Goal: Task Accomplishment & Management: Manage account settings

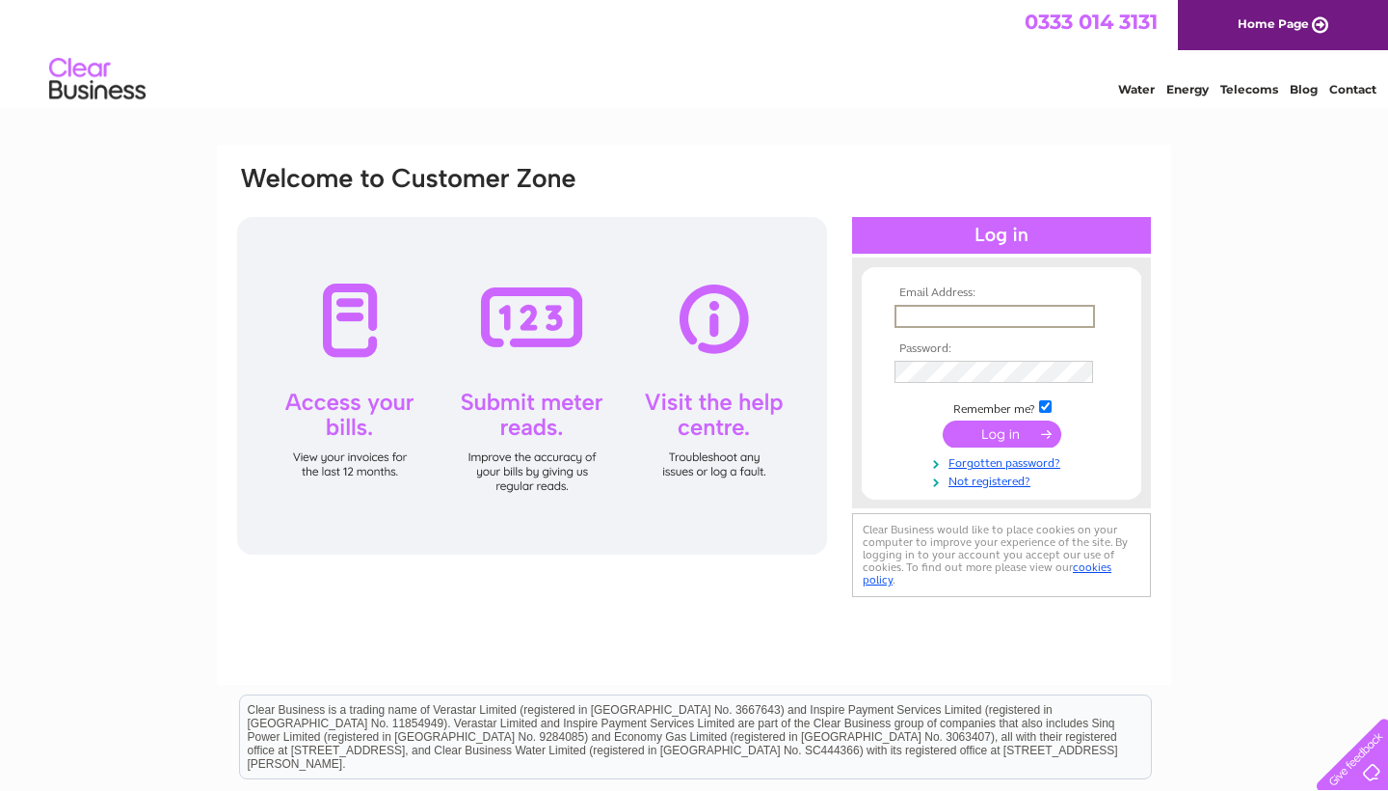
type input "[EMAIL_ADDRESS][DOMAIN_NAME]"
click at [1002, 432] on input "submit" at bounding box center [1002, 431] width 119 height 27
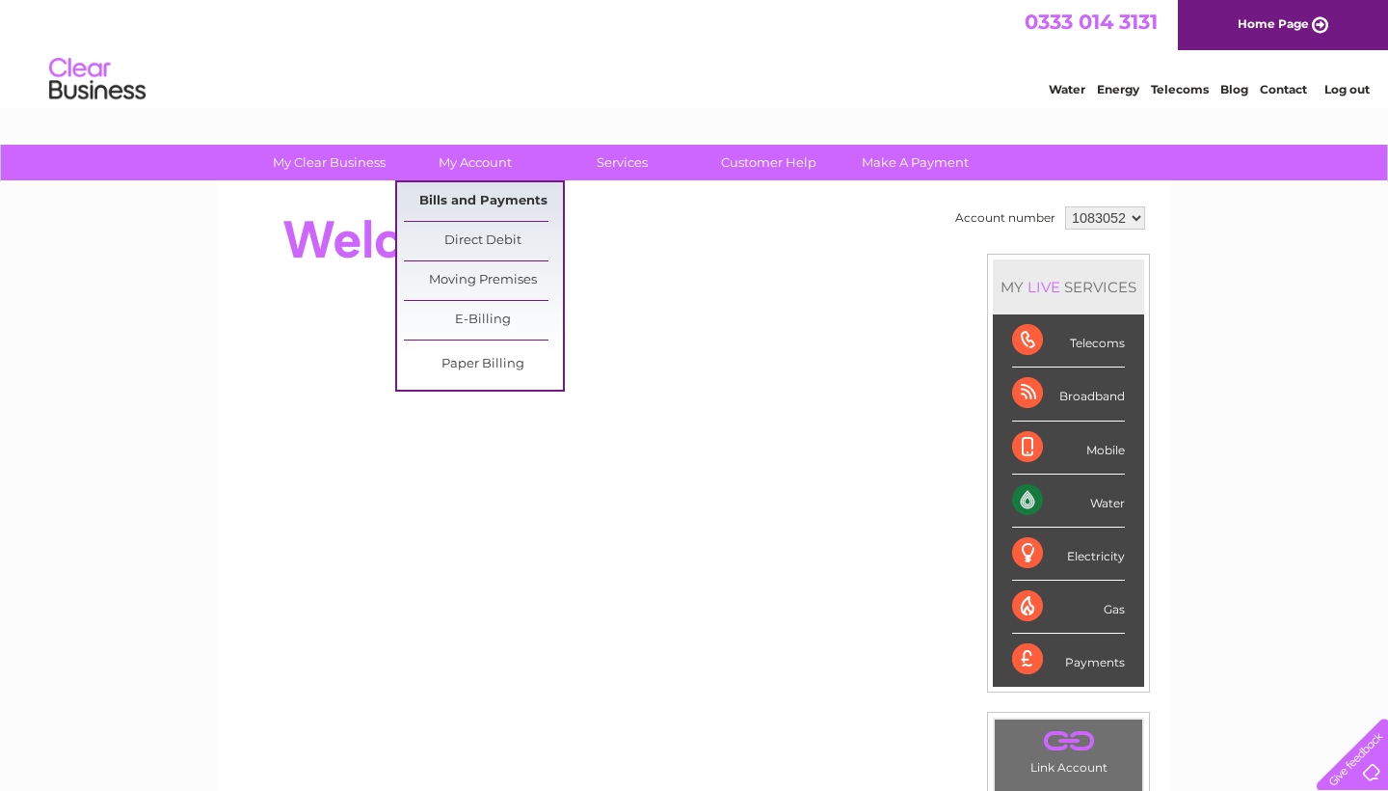
click at [475, 200] on link "Bills and Payments" at bounding box center [483, 201] width 159 height 39
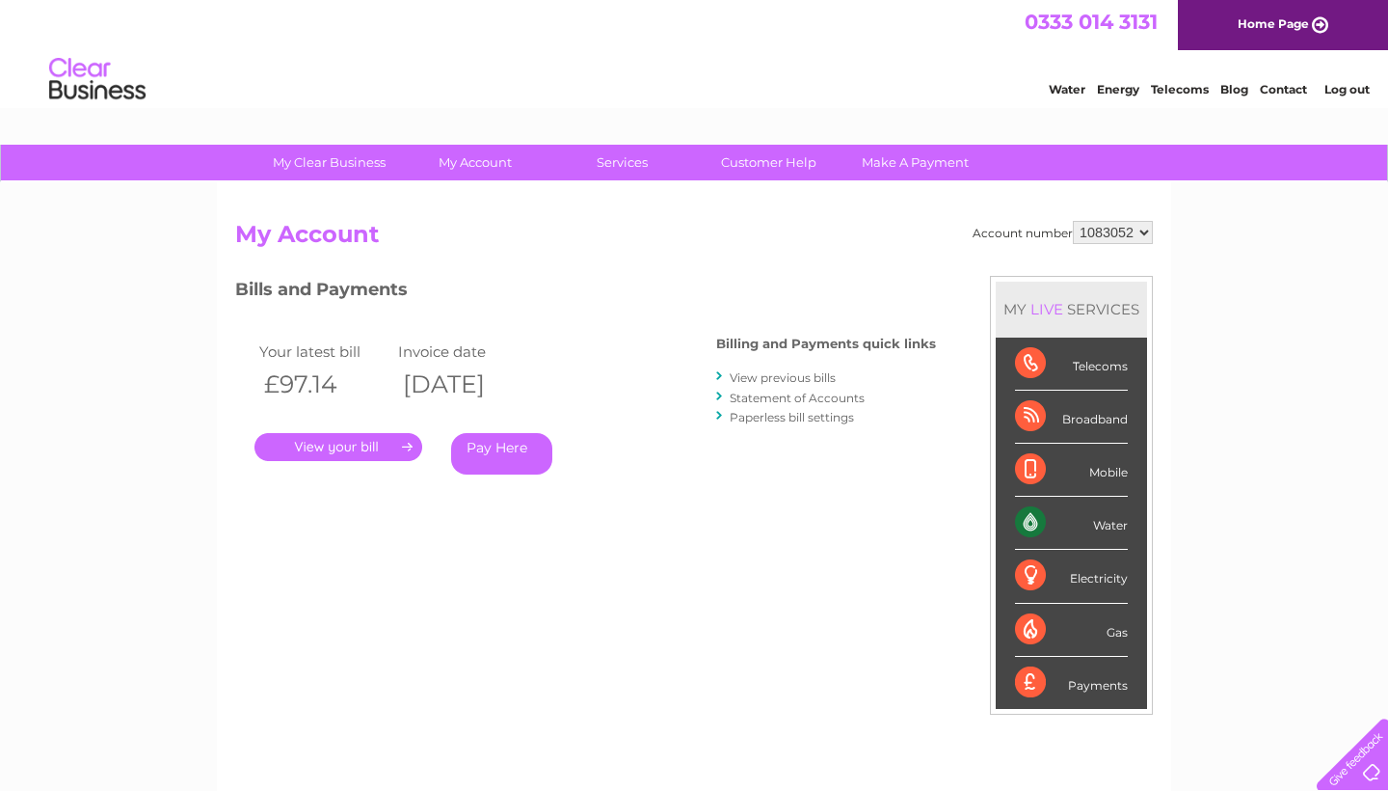
click at [332, 449] on link "." at bounding box center [339, 447] width 168 height 28
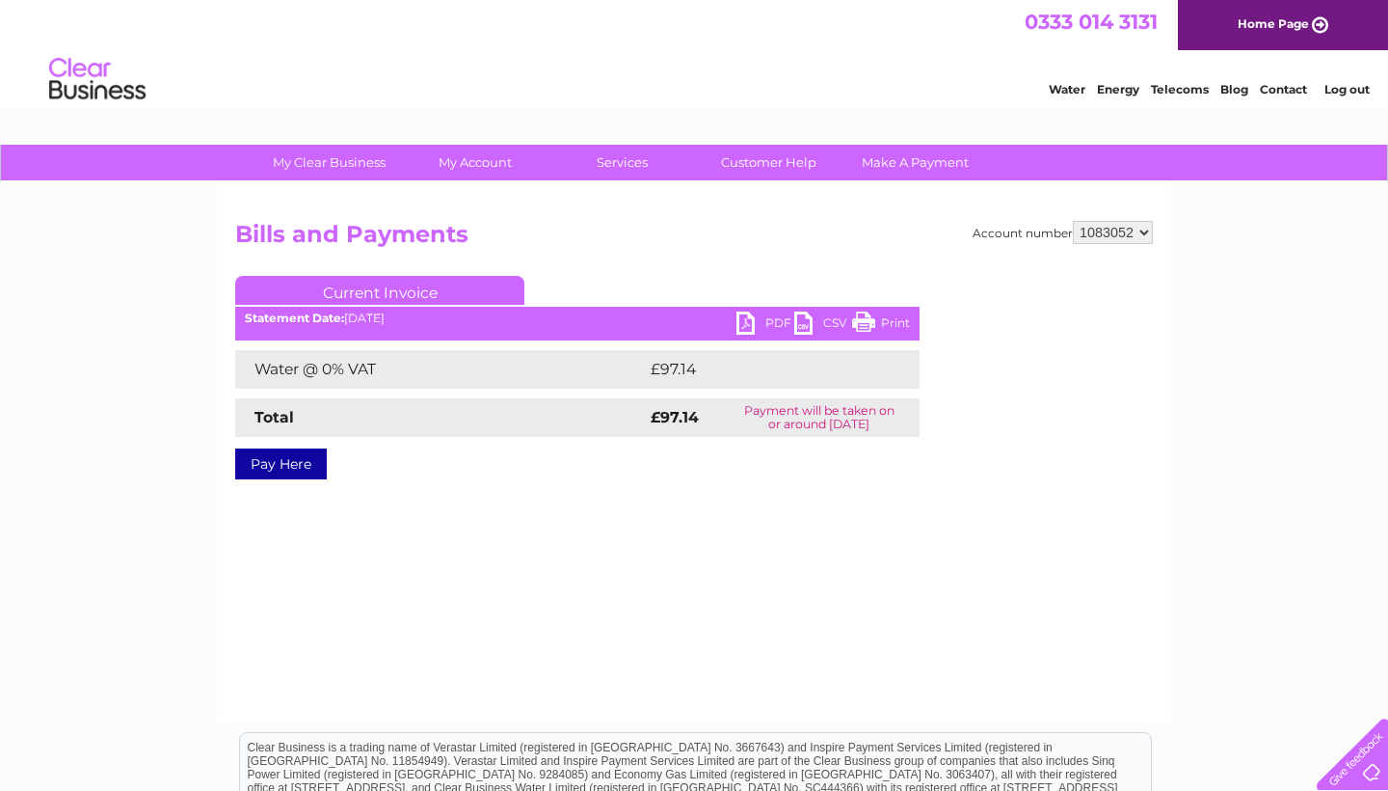
click at [759, 325] on link "PDF" at bounding box center [766, 325] width 58 height 28
click at [1350, 97] on li "Log out" at bounding box center [1348, 89] width 58 height 24
